Goal: Task Accomplishment & Management: Complete application form

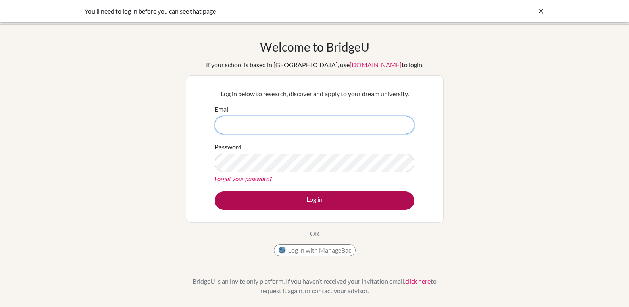
type input "[EMAIL_ADDRESS][DOMAIN_NAME]"
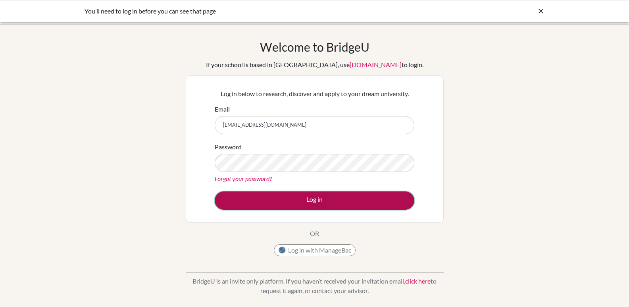
click at [326, 201] on button "Log in" at bounding box center [314, 200] width 199 height 18
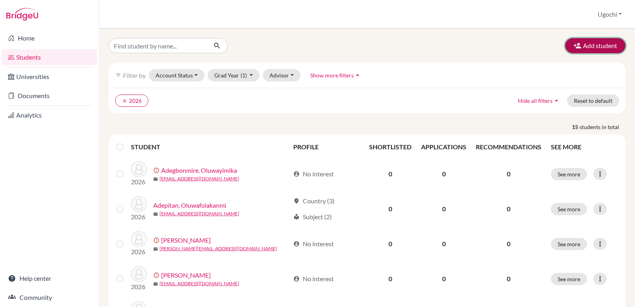
click at [595, 46] on button "Add student" at bounding box center [595, 45] width 60 height 15
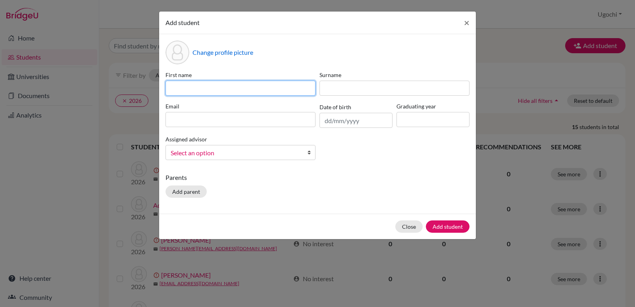
click at [173, 86] on input at bounding box center [240, 88] width 150 height 15
type input "[PERSON_NAME]"
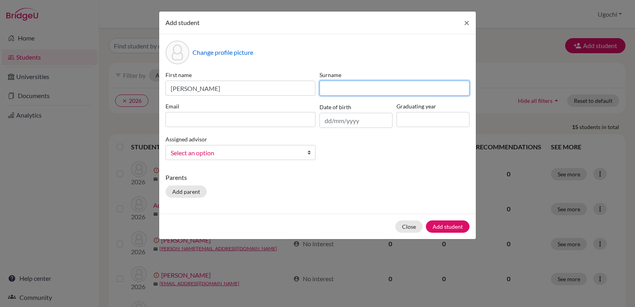
click at [324, 87] on input at bounding box center [394, 88] width 150 height 15
type input "Uaboi"
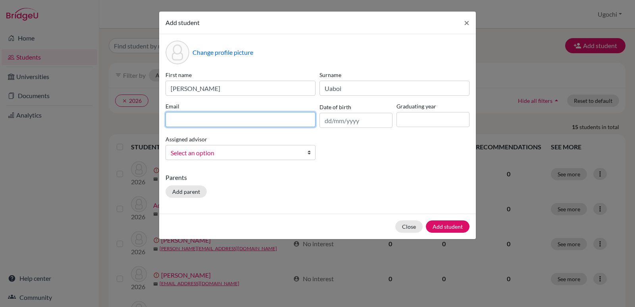
click at [172, 119] on input at bounding box center [240, 119] width 150 height 15
type input "[EMAIL_ADDRESS][DOMAIN_NAME]"
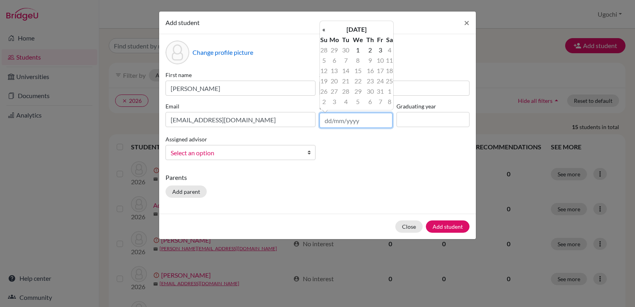
click at [324, 120] on input "text" at bounding box center [355, 120] width 73 height 15
type input "02/07/2009"
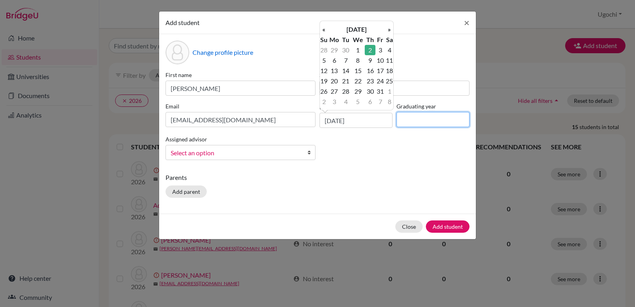
click at [404, 119] on input at bounding box center [432, 119] width 73 height 15
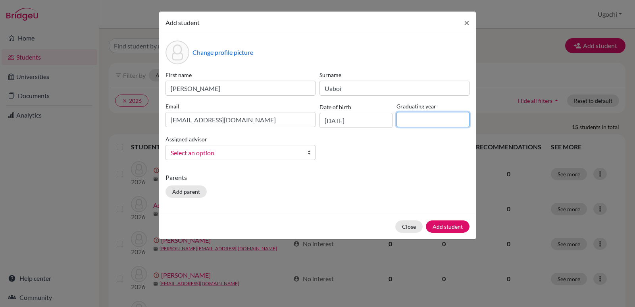
type input "2026"
click at [173, 150] on span "Select an option" at bounding box center [235, 153] width 129 height 10
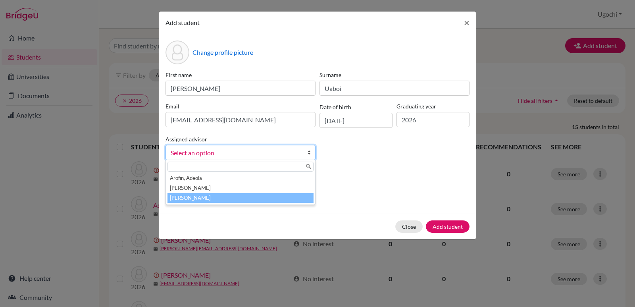
click at [205, 197] on li "[PERSON_NAME]" at bounding box center [240, 198] width 146 height 10
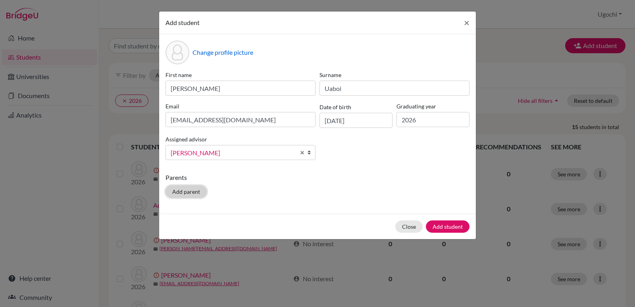
click at [183, 191] on button "Add parent" at bounding box center [185, 191] width 41 height 12
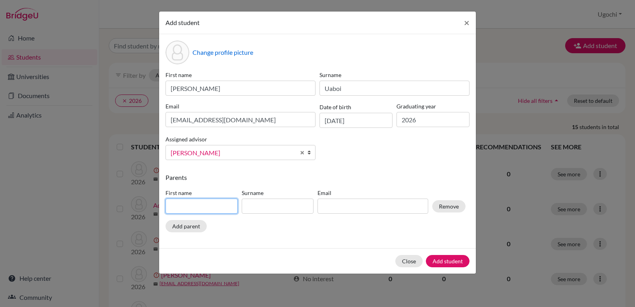
click at [173, 207] on input at bounding box center [201, 205] width 72 height 15
type input "Andrew"
click at [255, 206] on input at bounding box center [278, 205] width 72 height 15
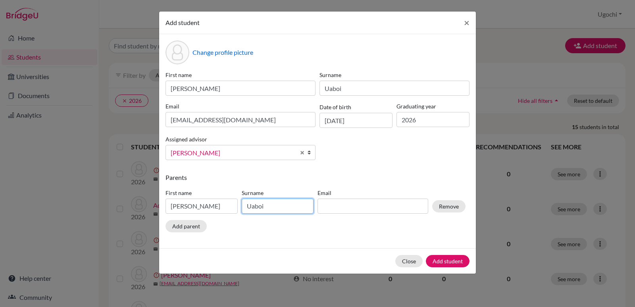
type input "Uaboi"
click at [324, 207] on input at bounding box center [372, 205] width 111 height 15
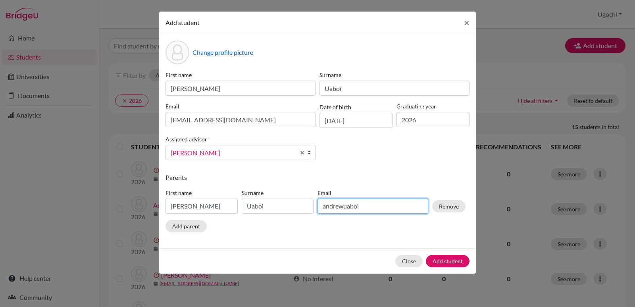
click at [343, 206] on input "andrewuaboi" at bounding box center [372, 205] width 111 height 15
click at [352, 207] on input "andyuaboi" at bounding box center [372, 205] width 111 height 15
click at [358, 205] on input "andyuaboi@" at bounding box center [372, 205] width 111 height 15
type input "a"
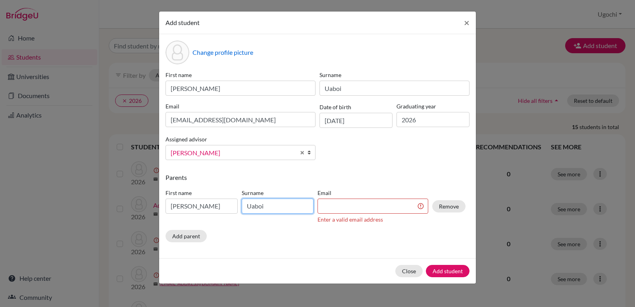
click at [264, 206] on input "Uaboi" at bounding box center [278, 205] width 72 height 15
type input "U"
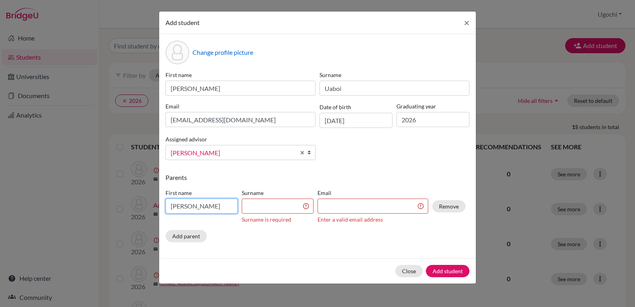
click at [193, 205] on input "Andrew" at bounding box center [201, 205] width 72 height 15
type input "A"
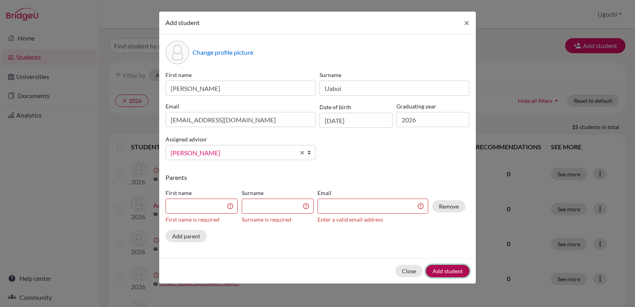
click at [448, 268] on button "Add student" at bounding box center [448, 271] width 44 height 12
click at [451, 205] on button "Remove" at bounding box center [448, 206] width 33 height 12
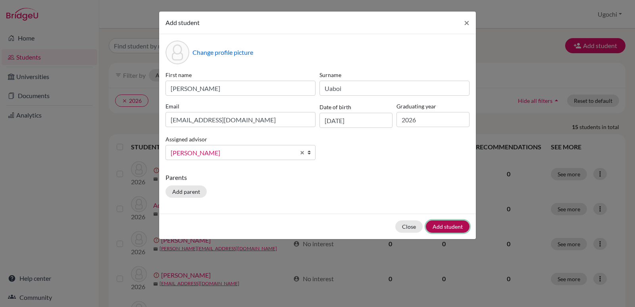
click at [447, 225] on button "Add student" at bounding box center [448, 226] width 44 height 12
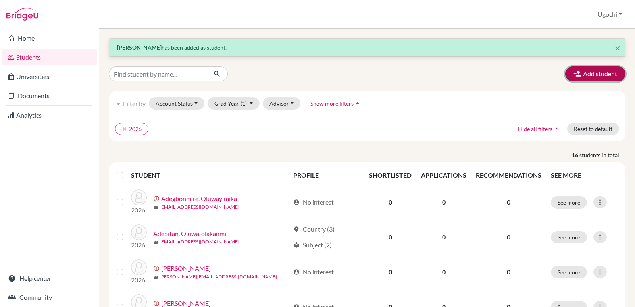
click at [596, 75] on button "Add student" at bounding box center [595, 73] width 60 height 15
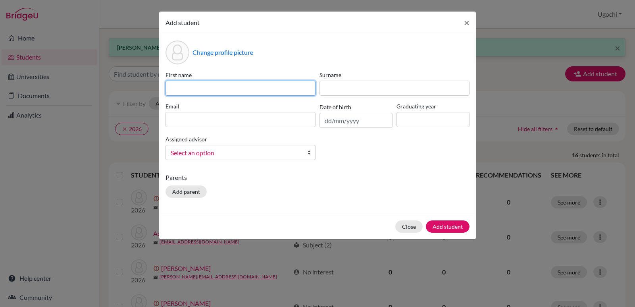
click at [173, 90] on input at bounding box center [240, 88] width 150 height 15
type input "Iseoluwa"
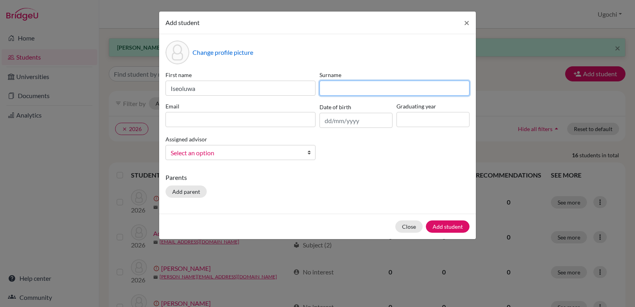
click at [332, 90] on input at bounding box center [394, 88] width 150 height 15
type input "Omotayo"
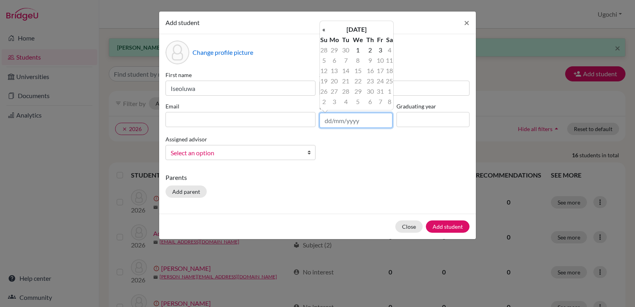
click at [325, 121] on input "text" at bounding box center [355, 120] width 73 height 15
type input "08/05/2009"
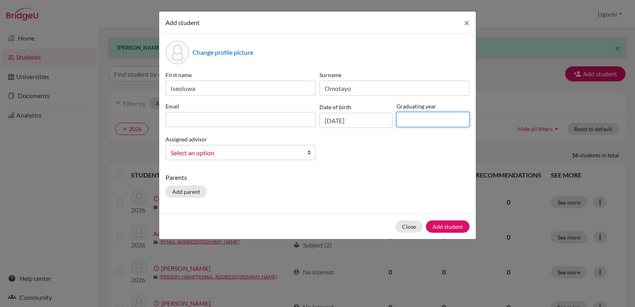
click at [406, 119] on input at bounding box center [432, 119] width 73 height 15
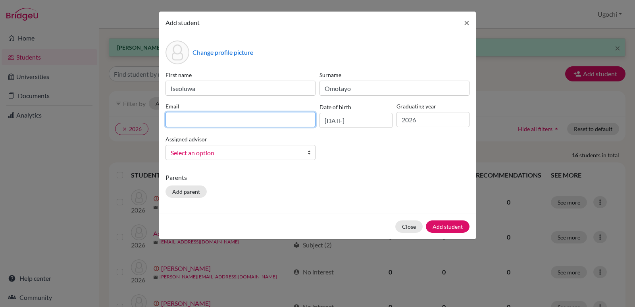
click at [172, 119] on input at bounding box center [240, 119] width 150 height 15
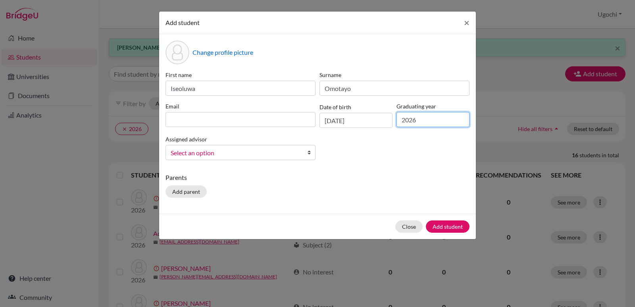
click at [424, 121] on input "2026" at bounding box center [432, 119] width 73 height 15
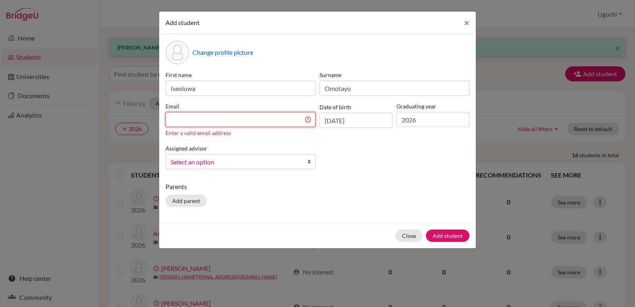
click at [172, 119] on input at bounding box center [240, 119] width 150 height 15
click at [417, 121] on input "2026" at bounding box center [432, 119] width 73 height 15
type input "2027"
click at [380, 160] on div "First name Iseoluwa Surname Omotayo Email Enter a valid email address Date of b…" at bounding box center [317, 123] width 308 height 105
click at [170, 121] on input at bounding box center [240, 119] width 150 height 15
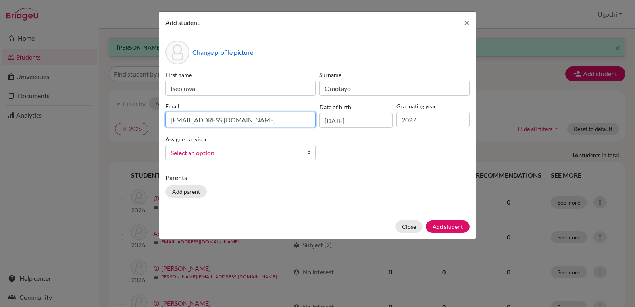
type input "iomotayo.tc25@templeschoolng.com"
click at [184, 151] on span "Select an option" at bounding box center [235, 153] width 129 height 10
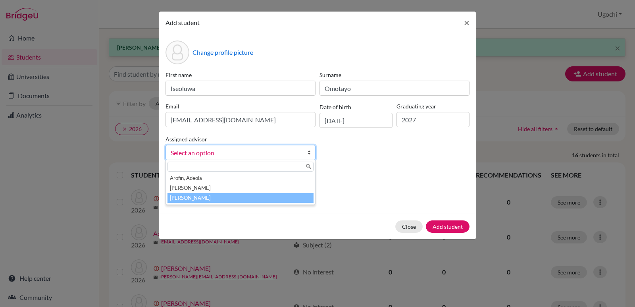
click at [198, 197] on li "[PERSON_NAME]" at bounding box center [240, 198] width 146 height 10
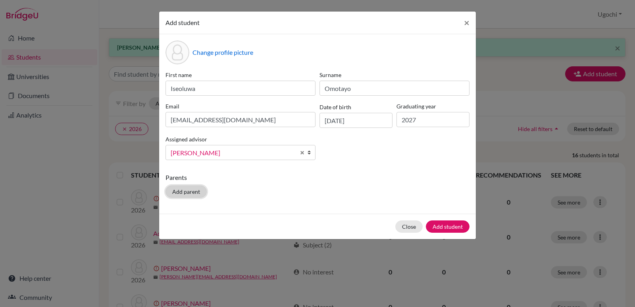
click at [198, 197] on button "Add parent" at bounding box center [185, 191] width 41 height 12
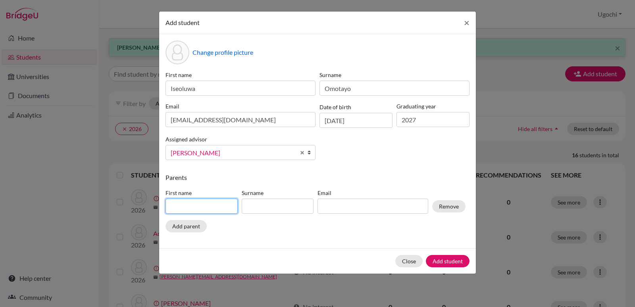
click at [174, 205] on input at bounding box center [201, 205] width 72 height 15
type input "Temitope"
click at [253, 207] on input at bounding box center [278, 205] width 72 height 15
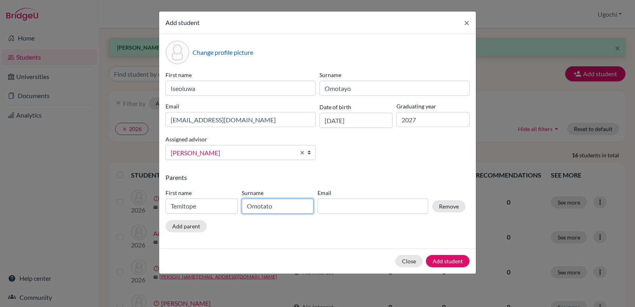
type input "Omotato"
click at [324, 204] on input at bounding box center [372, 205] width 111 height 15
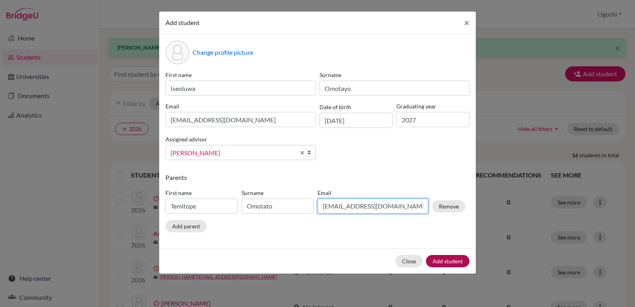
type input "temitope.omotayo@mutualng.com"
click at [456, 261] on button "Add student" at bounding box center [448, 261] width 44 height 12
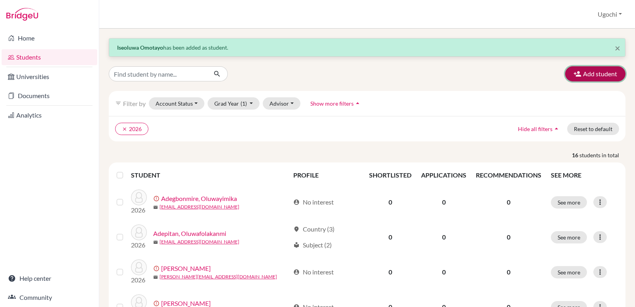
click at [597, 73] on button "Add student" at bounding box center [595, 73] width 60 height 15
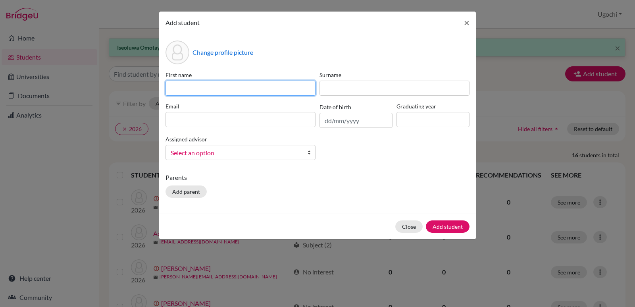
click at [174, 90] on input at bounding box center [240, 88] width 150 height 15
type input "Michael"
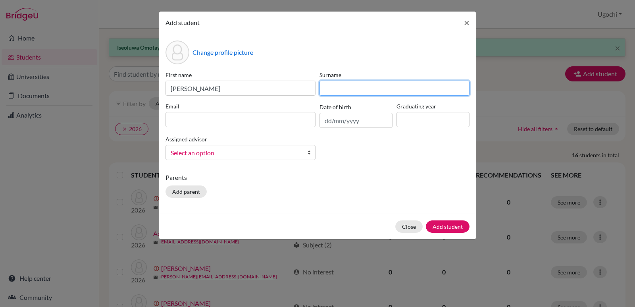
click at [324, 90] on input at bounding box center [394, 88] width 150 height 15
type input "Faseemo"
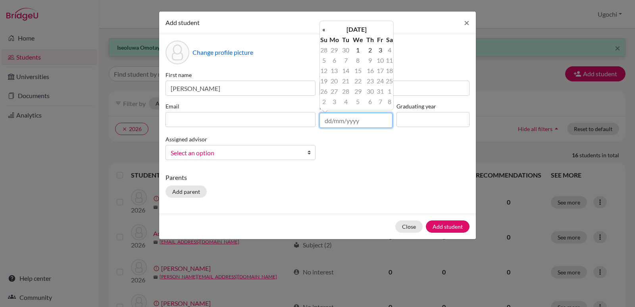
click at [323, 119] on input "text" at bounding box center [355, 120] width 73 height 15
type input "08/10/2009"
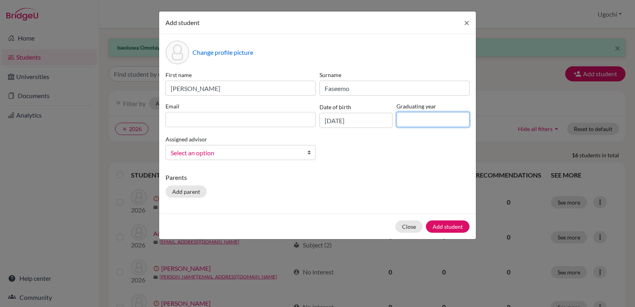
click at [400, 119] on input at bounding box center [432, 119] width 73 height 15
type input "2027"
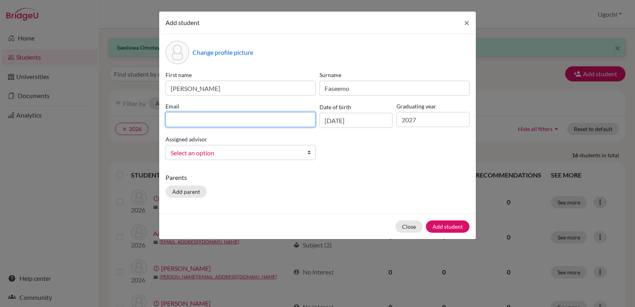
click at [170, 119] on input at bounding box center [240, 119] width 150 height 15
type input "mfaseemo.tc25@templeschoolng.com"
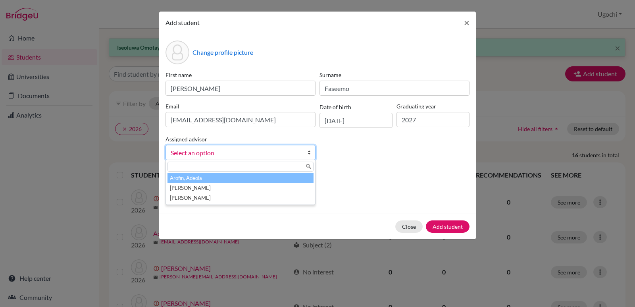
click at [197, 154] on span "Select an option" at bounding box center [235, 153] width 129 height 10
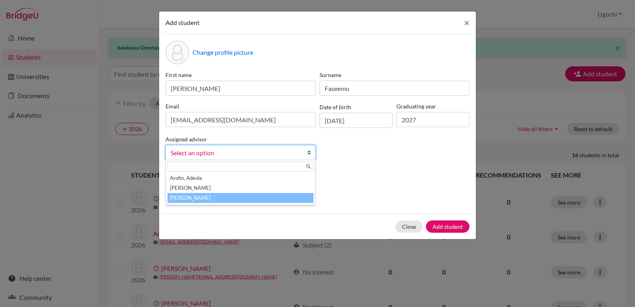
click at [194, 197] on li "[PERSON_NAME]" at bounding box center [240, 198] width 146 height 10
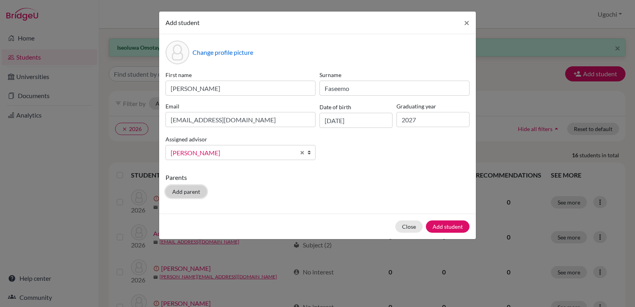
click at [190, 191] on button "Add parent" at bounding box center [185, 191] width 41 height 12
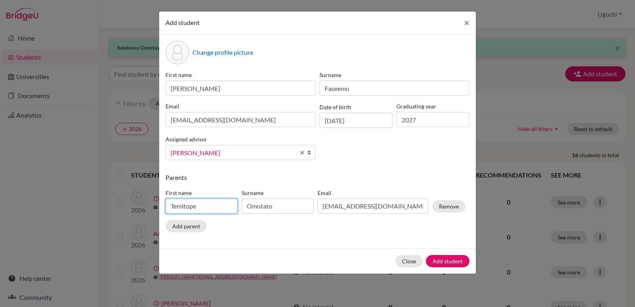
click at [199, 206] on input "Temitope" at bounding box center [201, 205] width 72 height 15
type input "T"
type input "Juliet"
click at [278, 207] on input "Omotato" at bounding box center [278, 205] width 72 height 15
type input "O"
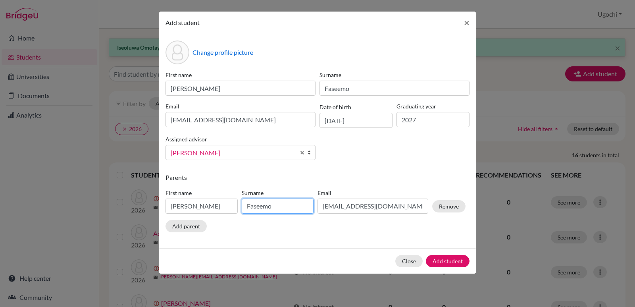
type input "Faseemo"
click at [418, 207] on input "temitope.omotayo@mutualng.com" at bounding box center [372, 205] width 111 height 15
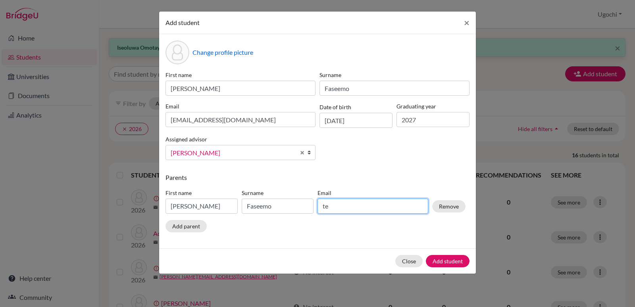
type input "t"
type input "julietfaseemo@gmail.com"
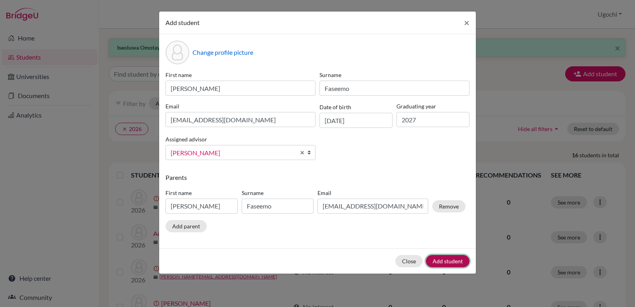
click at [445, 259] on button "Add student" at bounding box center [448, 261] width 44 height 12
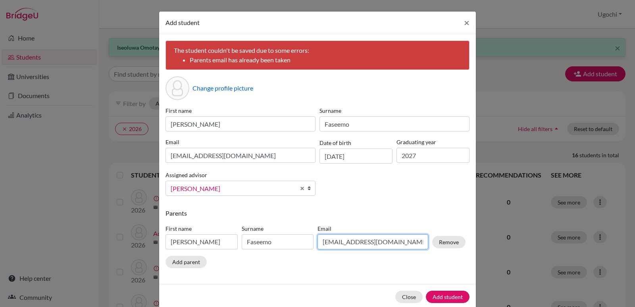
click at [395, 241] on input "julietfaseemo@gmail.com" at bounding box center [372, 241] width 111 height 15
type input "j"
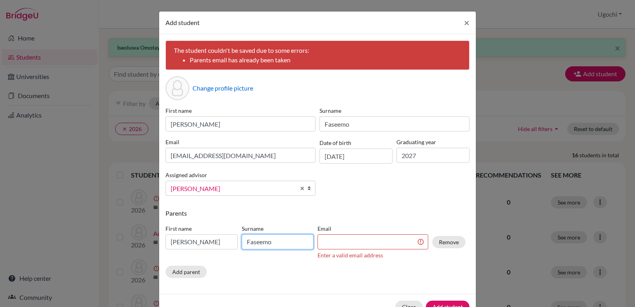
click at [269, 240] on input "Faseemo" at bounding box center [278, 241] width 72 height 15
type input "F"
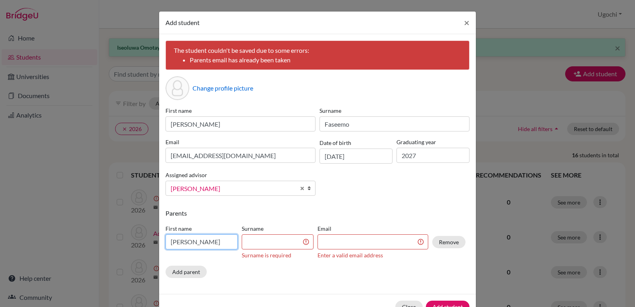
click at [183, 241] on input "Juliet" at bounding box center [201, 241] width 72 height 15
type input "J"
click at [449, 242] on button "Remove" at bounding box center [448, 242] width 33 height 12
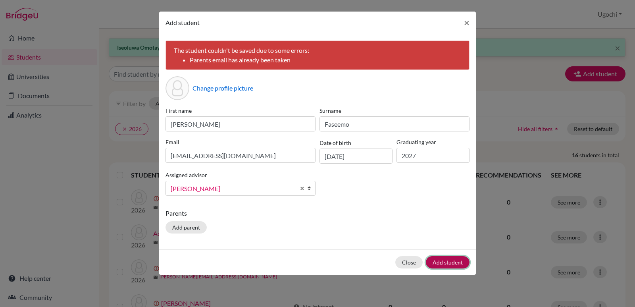
click at [448, 260] on button "Add student" at bounding box center [448, 262] width 44 height 12
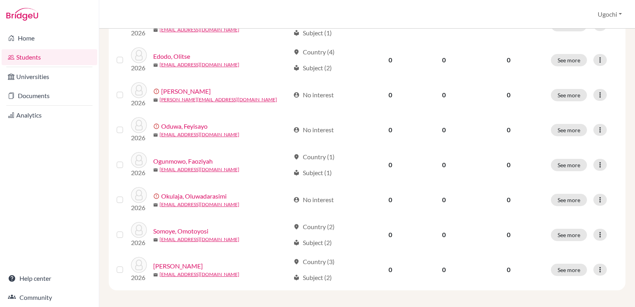
scroll to position [458, 0]
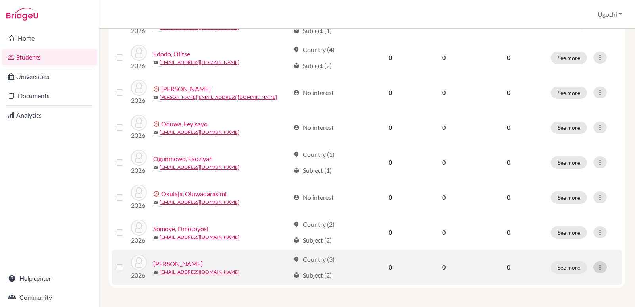
click at [596, 267] on icon at bounding box center [600, 267] width 8 height 8
click at [563, 225] on button "Edit student" at bounding box center [560, 225] width 63 height 13
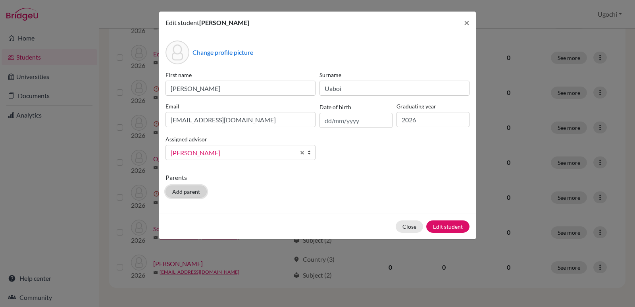
click at [183, 192] on button "Add parent" at bounding box center [185, 191] width 41 height 12
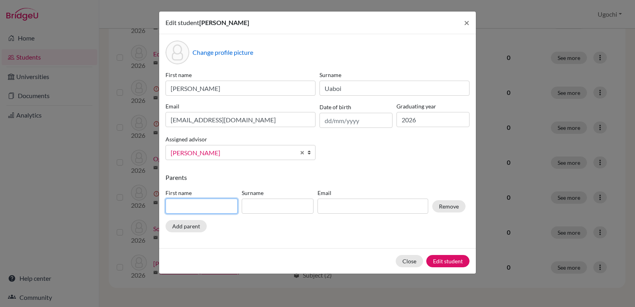
click at [174, 203] on input at bounding box center [201, 205] width 72 height 15
type input "Andrew"
click at [257, 207] on input at bounding box center [278, 205] width 72 height 15
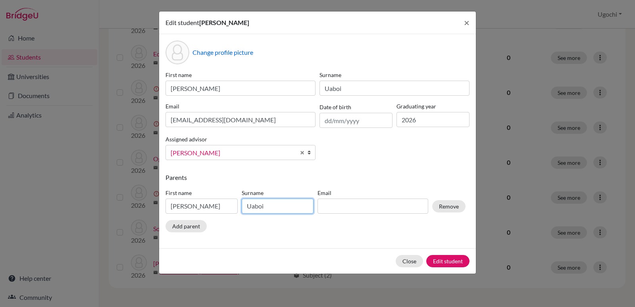
type input "Uaboi"
click at [327, 206] on input at bounding box center [372, 205] width 111 height 15
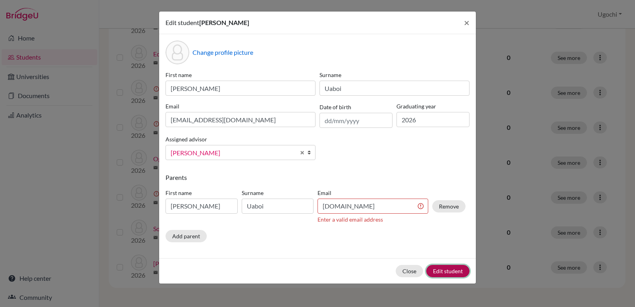
click at [447, 260] on div "Close Edit student" at bounding box center [317, 270] width 316 height 25
click at [447, 270] on button "Edit student" at bounding box center [447, 271] width 43 height 12
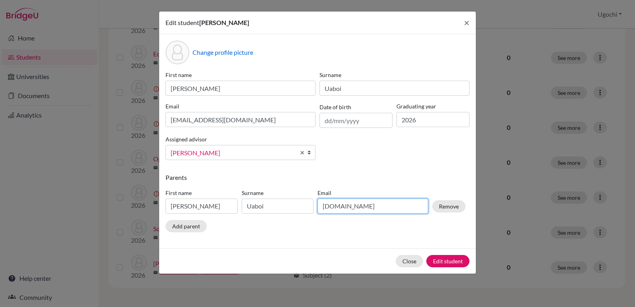
click at [361, 206] on input "andrewuaboi.gmail.com" at bounding box center [372, 205] width 111 height 15
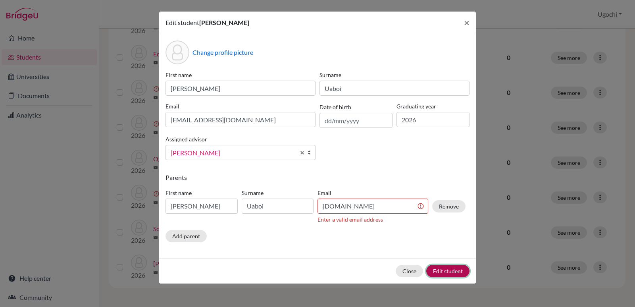
click at [449, 259] on div "Close Edit student" at bounding box center [317, 270] width 316 height 25
click at [389, 207] on input "andrewuaboigmail.com" at bounding box center [372, 205] width 111 height 15
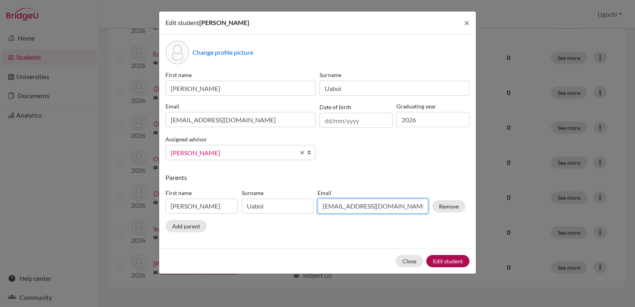
type input "andyuaboi@gmail.com"
click at [447, 258] on button "Edit student" at bounding box center [447, 261] width 43 height 12
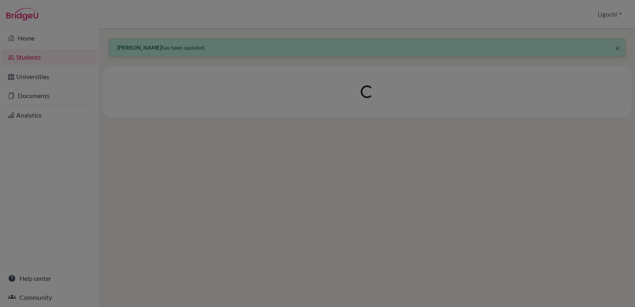
scroll to position [0, 0]
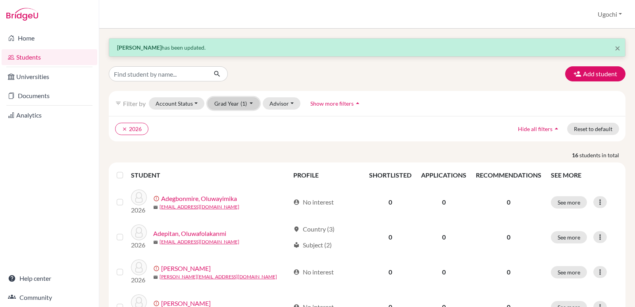
click at [251, 103] on button "Grad Year (1)" at bounding box center [233, 103] width 52 height 12
click at [289, 127] on ul "clear 2026" at bounding box center [304, 129] width 378 height 12
click at [356, 101] on icon "arrow_drop_up" at bounding box center [357, 103] width 8 height 8
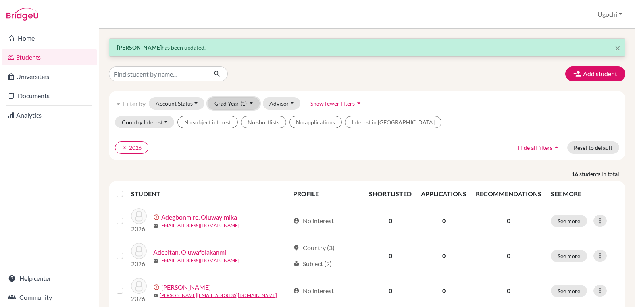
click at [250, 102] on button "Grad Year (1)" at bounding box center [233, 103] width 52 height 12
click at [171, 141] on div "clear 2026 Hide all filters arrow_drop_up Reset to default" at bounding box center [367, 146] width 516 height 25
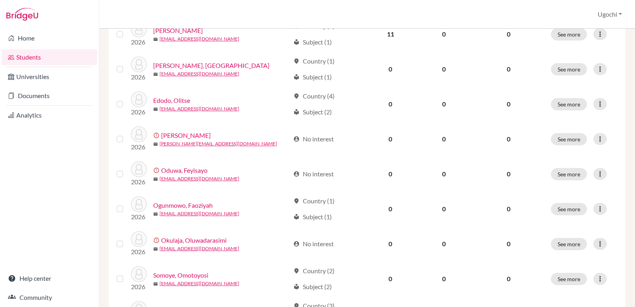
scroll to position [433, 0]
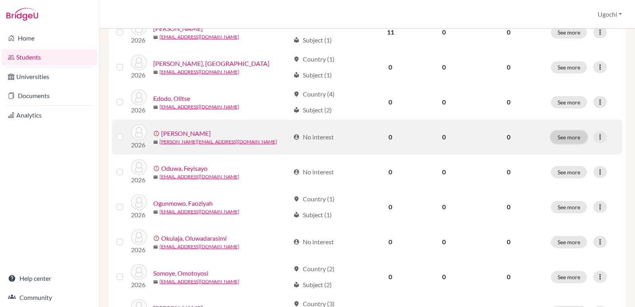
click at [561, 138] on button "See more" at bounding box center [568, 137] width 36 height 12
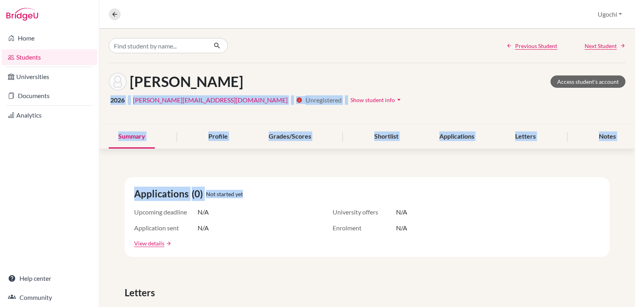
drag, startPoint x: 624, startPoint y: 69, endPoint x: 630, endPoint y: 165, distance: 96.2
click at [630, 167] on div "Previous Student Next Student Faseemo, Michael Access student's account 2026 | …" at bounding box center [366, 168] width 535 height 278
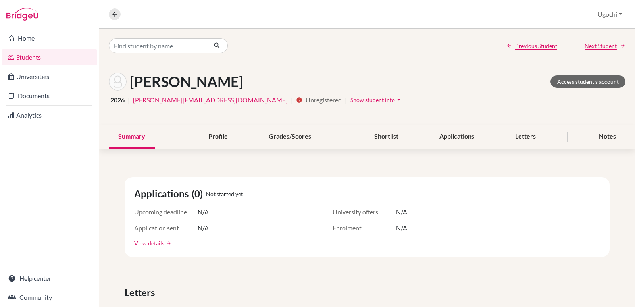
click at [43, 55] on link "Students" at bounding box center [50, 57] width 96 height 16
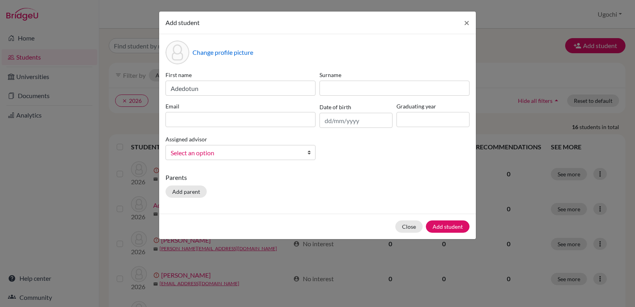
type input "Adedotun"
click at [338, 89] on input at bounding box center [394, 88] width 150 height 15
type input "[PERSON_NAME]"
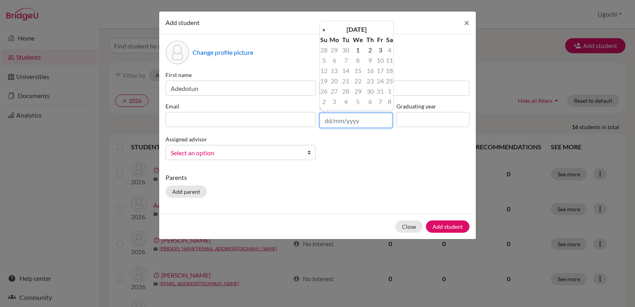
click at [326, 123] on input "text" at bounding box center [355, 120] width 73 height 15
type input "[DATE]"
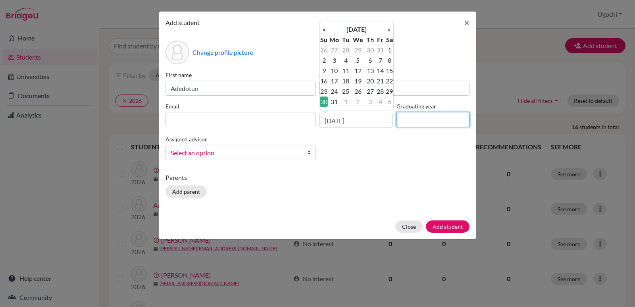
click at [404, 120] on input at bounding box center [432, 119] width 73 height 15
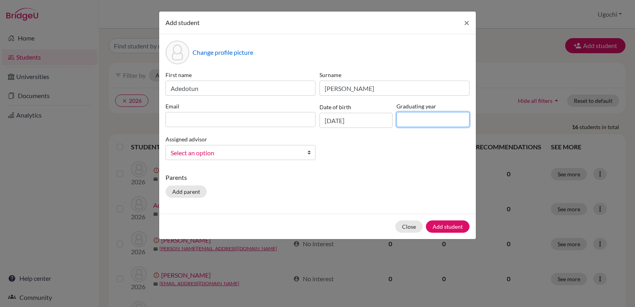
type input "2027"
click at [182, 155] on span "Select an option" at bounding box center [235, 153] width 129 height 10
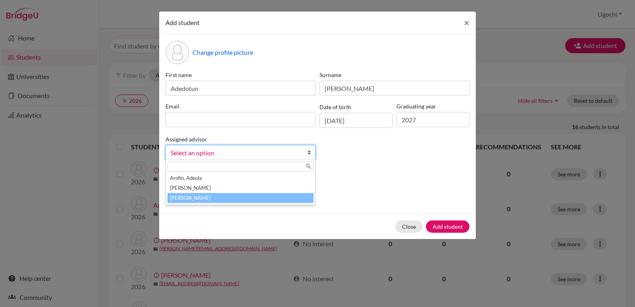
click at [187, 197] on li "[PERSON_NAME]" at bounding box center [240, 198] width 146 height 10
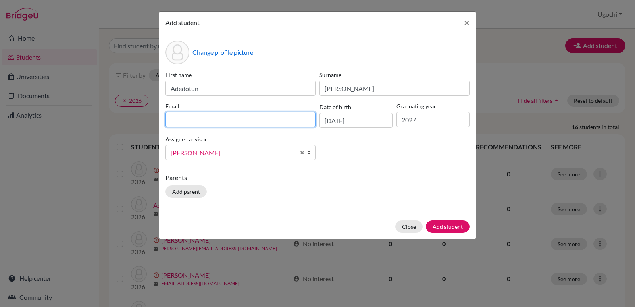
click at [171, 117] on input at bounding box center [240, 119] width 150 height 15
type input "[PERSON_NAME][EMAIL_ADDRESS][DOMAIN_NAME]"
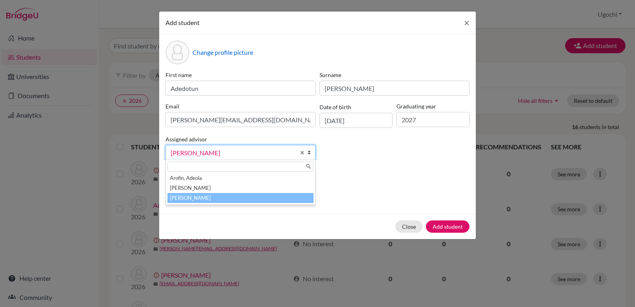
click at [173, 153] on span "[PERSON_NAME]" at bounding box center [233, 153] width 125 height 10
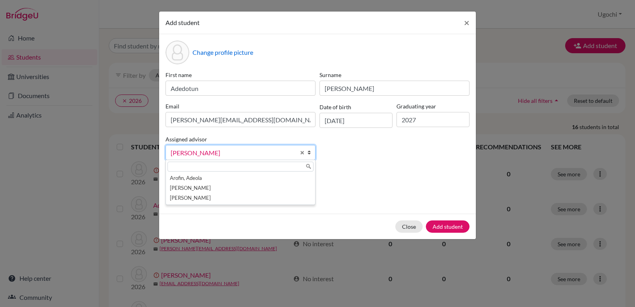
click at [409, 144] on div "First name [PERSON_NAME] Surname [PERSON_NAME] Email [PERSON_NAME][EMAIL_ADDRES…" at bounding box center [317, 119] width 308 height 96
click at [192, 192] on button "Add parent" at bounding box center [185, 191] width 41 height 12
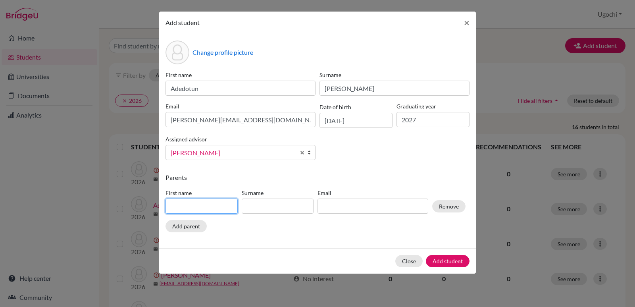
click at [172, 205] on input at bounding box center [201, 205] width 72 height 15
type input "Toyin"
click at [254, 203] on input at bounding box center [278, 205] width 72 height 15
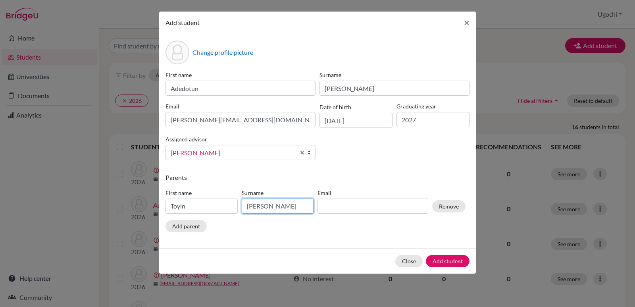
type input "[PERSON_NAME]"
click at [330, 207] on input at bounding box center [372, 205] width 111 height 15
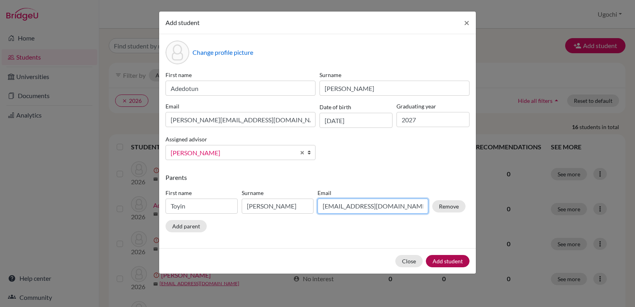
type input "[EMAIL_ADDRESS][DOMAIN_NAME]"
click at [454, 260] on button "Add student" at bounding box center [448, 261] width 44 height 12
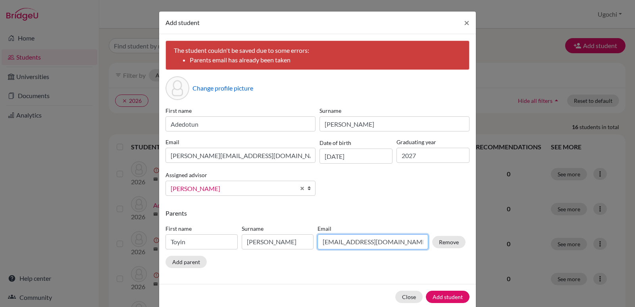
click at [399, 243] on input "[EMAIL_ADDRESS][DOMAIN_NAME]" at bounding box center [372, 241] width 111 height 15
type input "w"
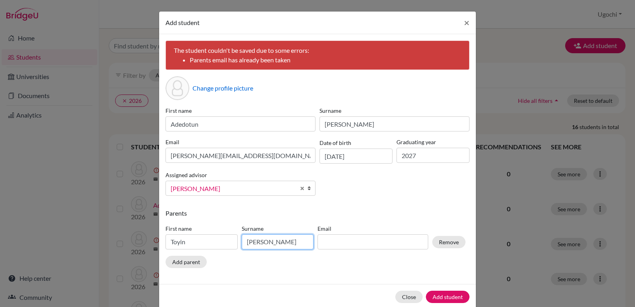
click at [288, 241] on input "[PERSON_NAME]" at bounding box center [278, 241] width 72 height 15
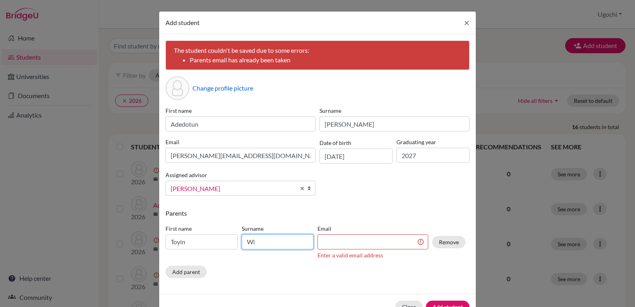
type input "W"
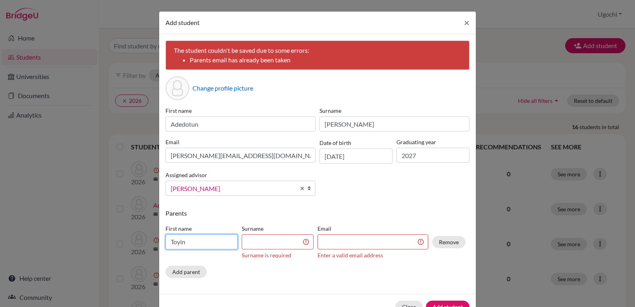
click at [185, 241] on input "Toyin" at bounding box center [201, 241] width 72 height 15
type input "T"
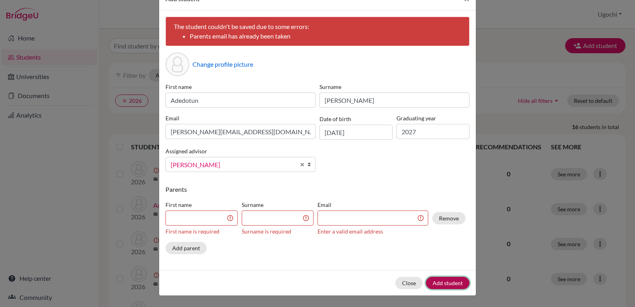
click at [445, 282] on button "Add student" at bounding box center [448, 282] width 44 height 12
click at [448, 213] on button "Remove" at bounding box center [448, 218] width 33 height 12
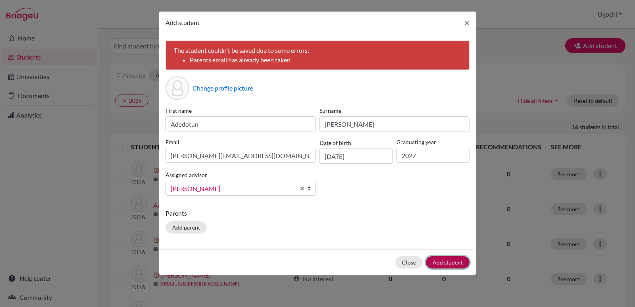
click at [447, 262] on button "Add student" at bounding box center [448, 262] width 44 height 12
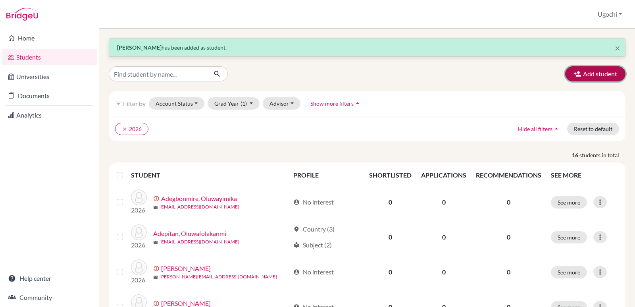
click at [595, 73] on button "Add student" at bounding box center [595, 73] width 60 height 15
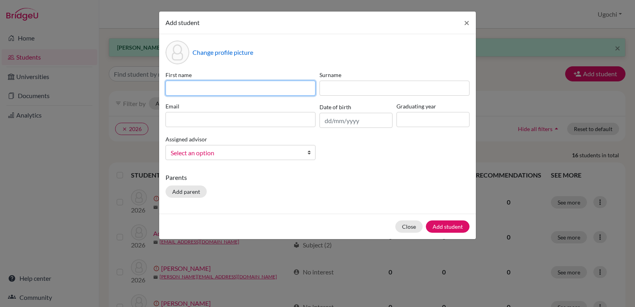
click at [177, 82] on input at bounding box center [240, 88] width 150 height 15
type input "[PERSON_NAME]"
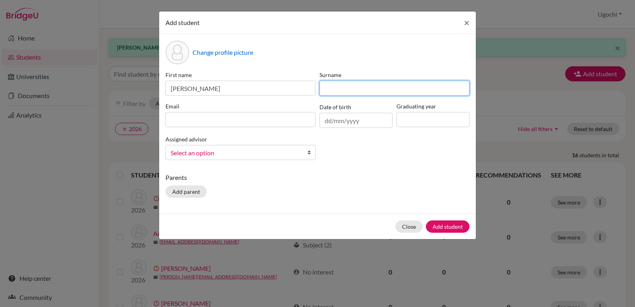
click at [326, 86] on input at bounding box center [394, 88] width 150 height 15
type input "Igbafe"
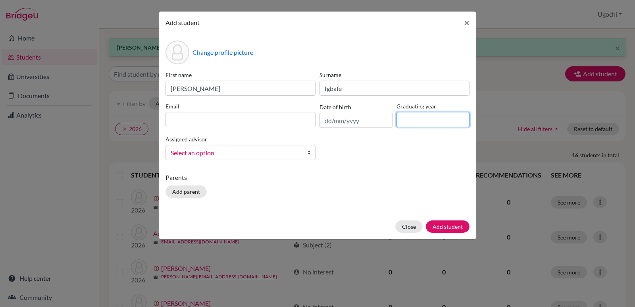
click at [418, 117] on input at bounding box center [432, 119] width 73 height 15
type input "2027"
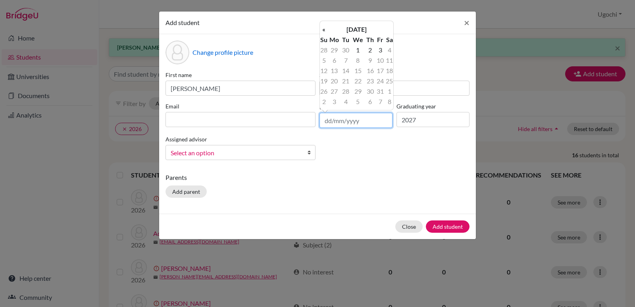
click at [325, 122] on input "text" at bounding box center [355, 120] width 73 height 15
type input "[DATE]"
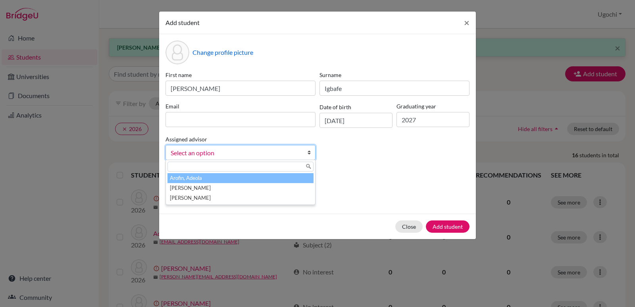
click at [192, 150] on span "Select an option" at bounding box center [235, 153] width 129 height 10
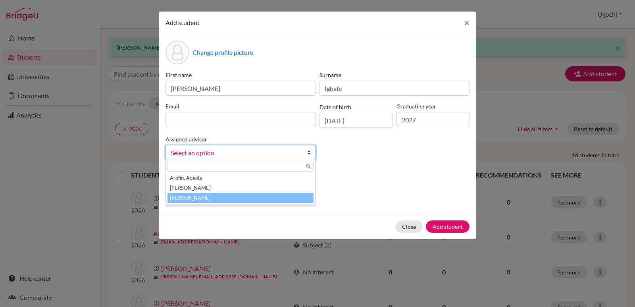
click at [200, 199] on li "[PERSON_NAME]" at bounding box center [240, 198] width 146 height 10
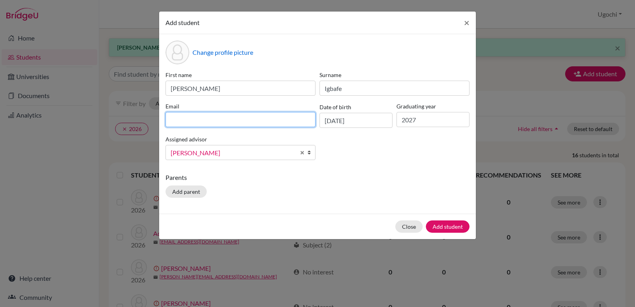
click at [170, 120] on input at bounding box center [240, 119] width 150 height 15
type input "[EMAIL_ADDRESS][DOMAIN_NAME]"
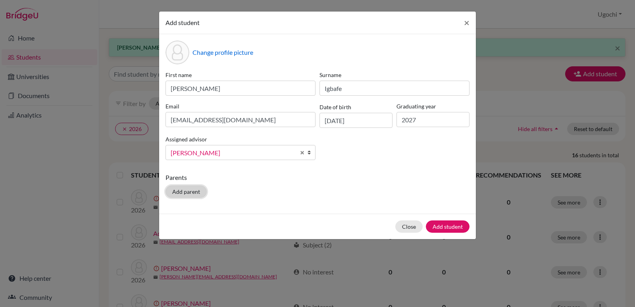
click at [184, 192] on button "Add parent" at bounding box center [185, 191] width 41 height 12
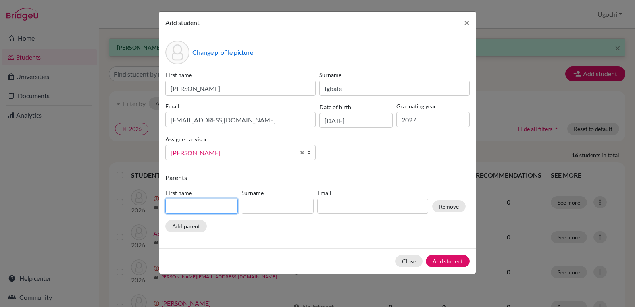
click at [173, 207] on input at bounding box center [201, 205] width 72 height 15
type input "E"
type input "Eden"
click at [248, 203] on input at bounding box center [278, 205] width 72 height 15
type input "Igbafe"
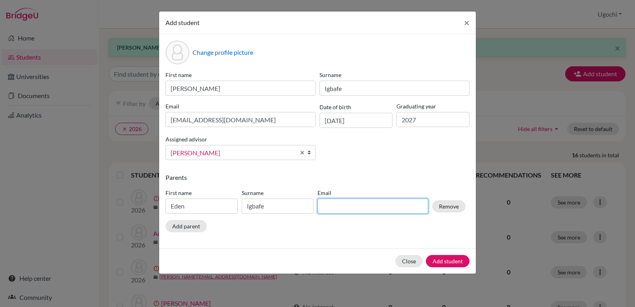
click at [327, 205] on input at bounding box center [372, 205] width 111 height 15
type input "[EMAIL_ADDRESS][DOMAIN_NAME]"
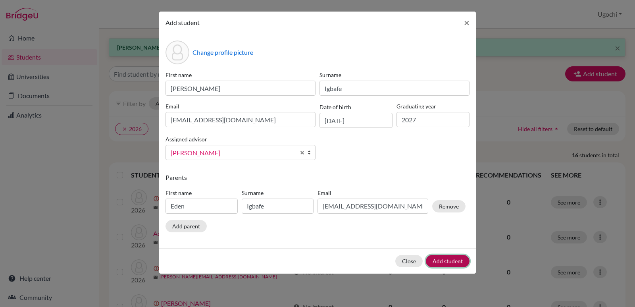
click at [446, 261] on button "Add student" at bounding box center [448, 261] width 44 height 12
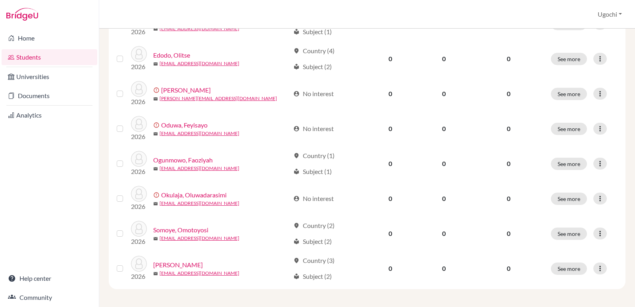
scroll to position [458, 0]
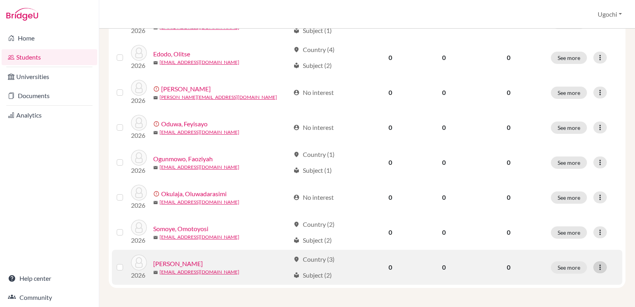
click at [596, 265] on icon at bounding box center [600, 267] width 8 height 8
click at [552, 224] on button "Edit student" at bounding box center [560, 225] width 63 height 13
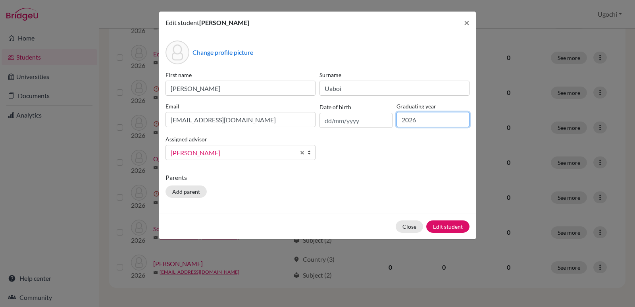
click at [418, 121] on input "2026" at bounding box center [432, 119] width 73 height 15
type input "2027"
click at [453, 227] on button "Edit student" at bounding box center [447, 226] width 43 height 12
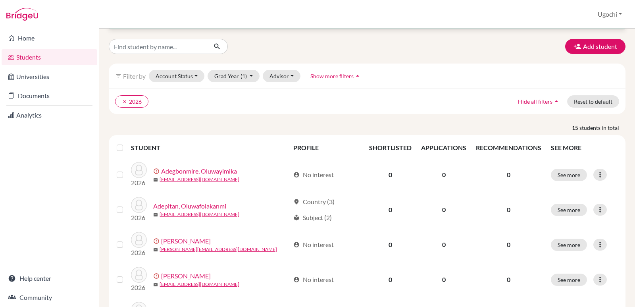
scroll to position [0, 0]
